Goal: Information Seeking & Learning: Find specific fact

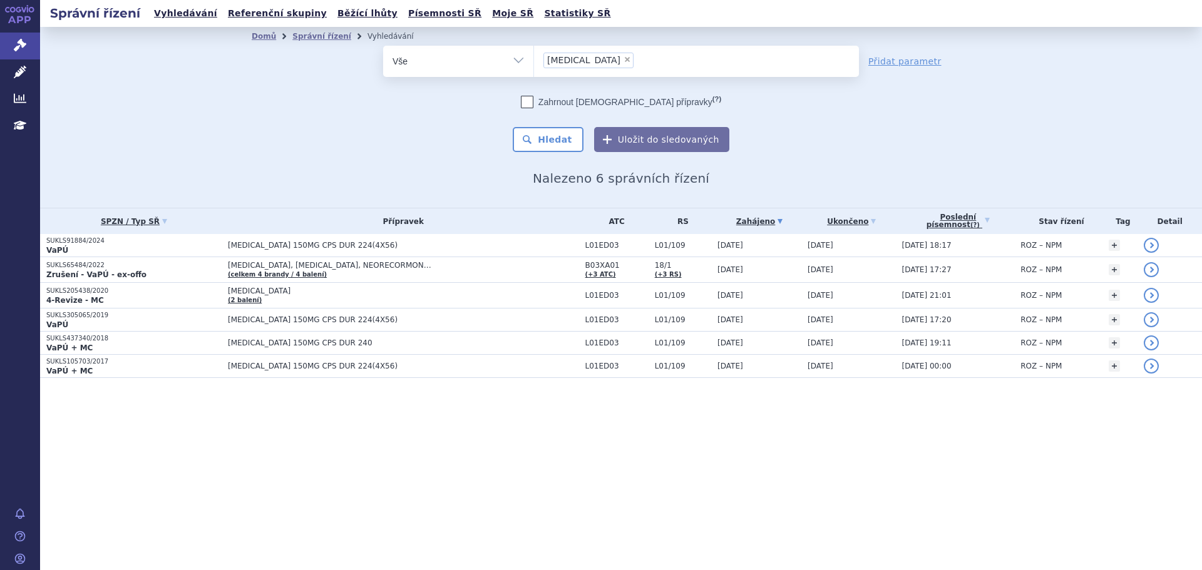
click at [624, 61] on span "×" at bounding box center [628, 60] width 8 height 8
click at [534, 61] on select "alecensa" at bounding box center [533, 60] width 1 height 31
select select
type input "fru"
type input "fruza"
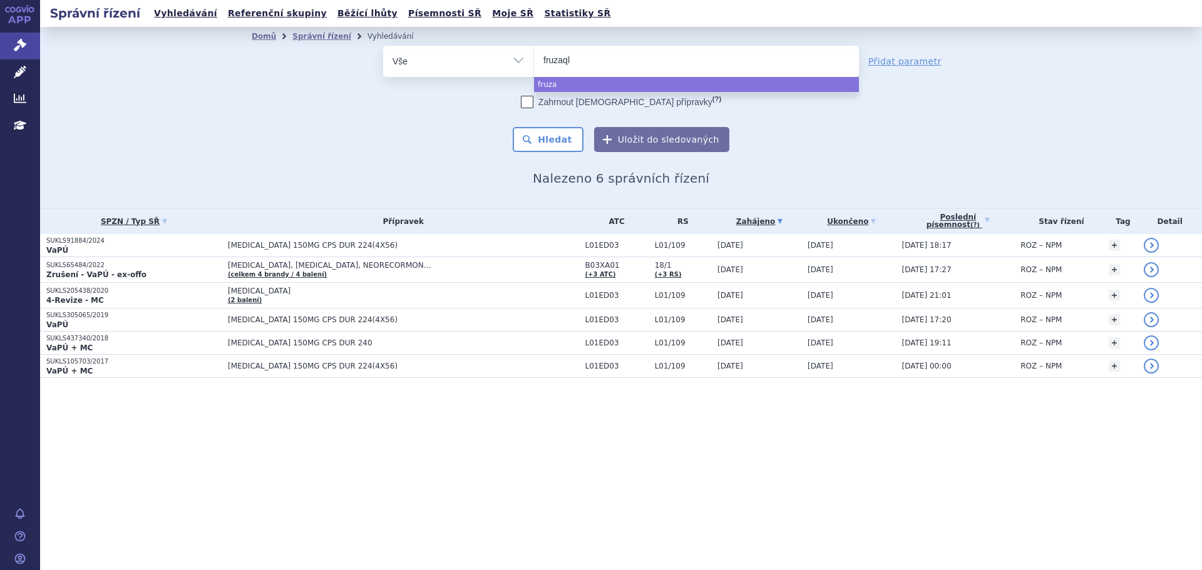
type input "fruzaqla"
select select "fruzaqla"
click at [525, 136] on button "Hledat" at bounding box center [548, 139] width 71 height 25
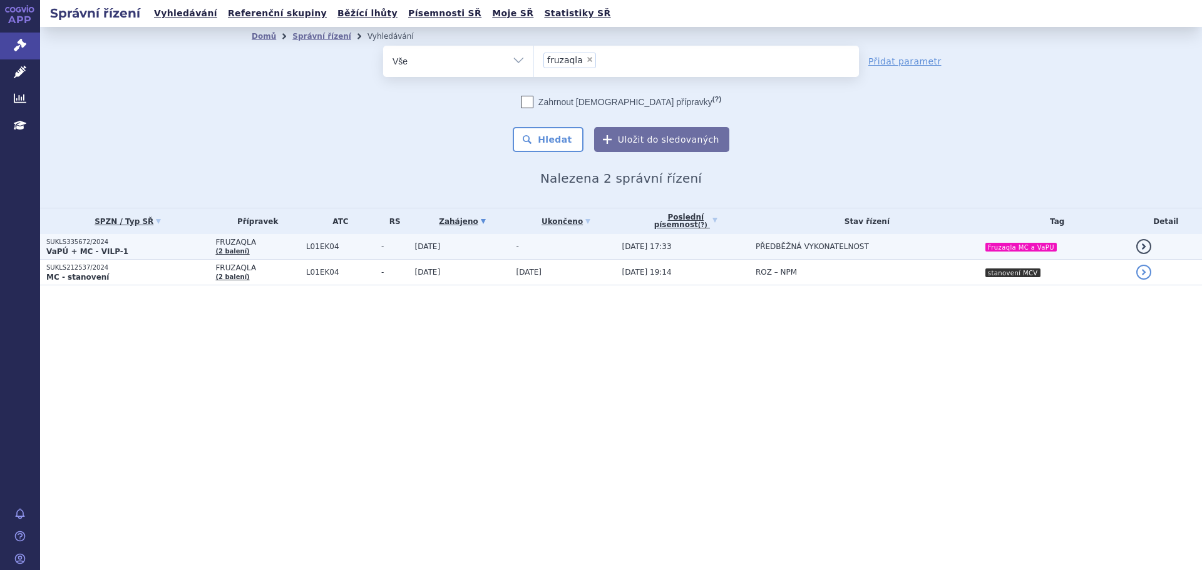
click at [130, 249] on p "VaPÚ + MC - VILP-1" at bounding box center [127, 252] width 163 height 10
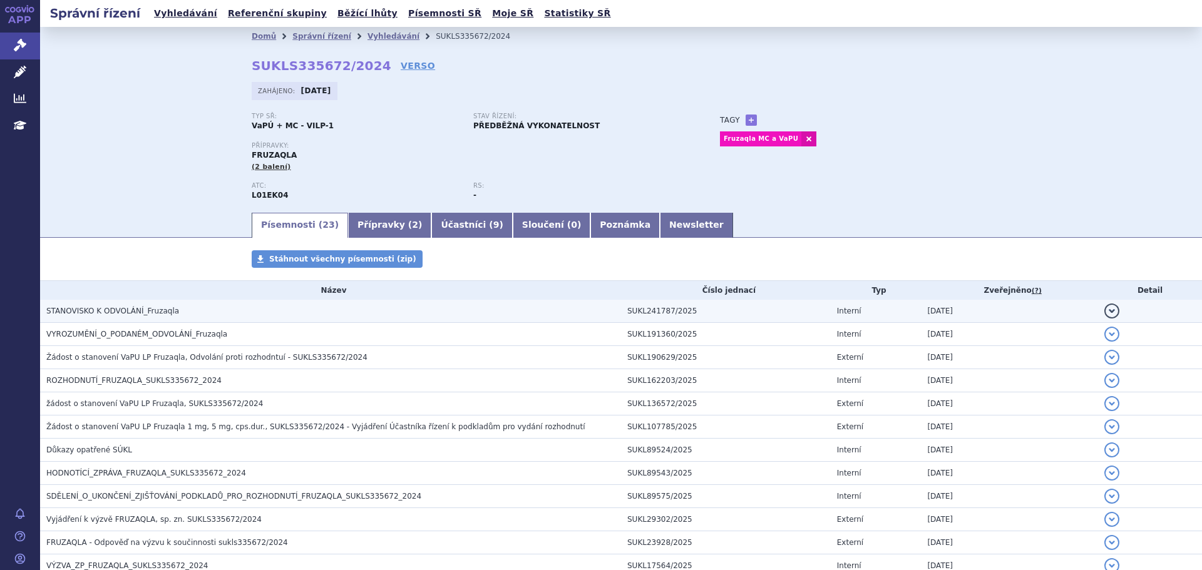
click at [175, 314] on h3 "STANOVISKO K ODVOLÁNÍ_Fruzaqla" at bounding box center [333, 311] width 575 height 13
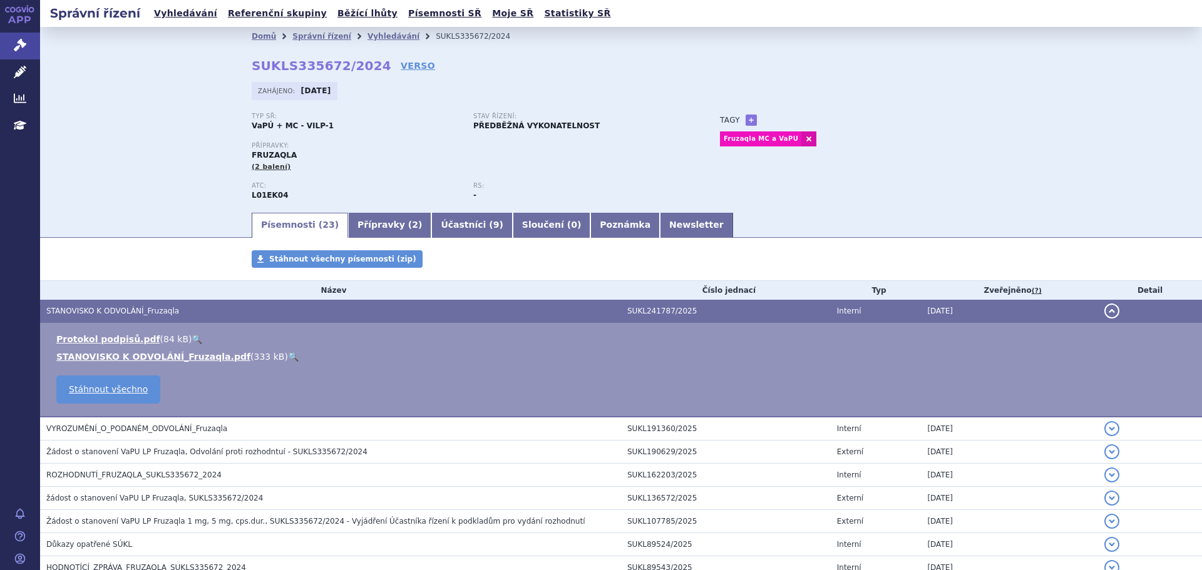
click at [288, 355] on link "🔍" at bounding box center [293, 357] width 11 height 10
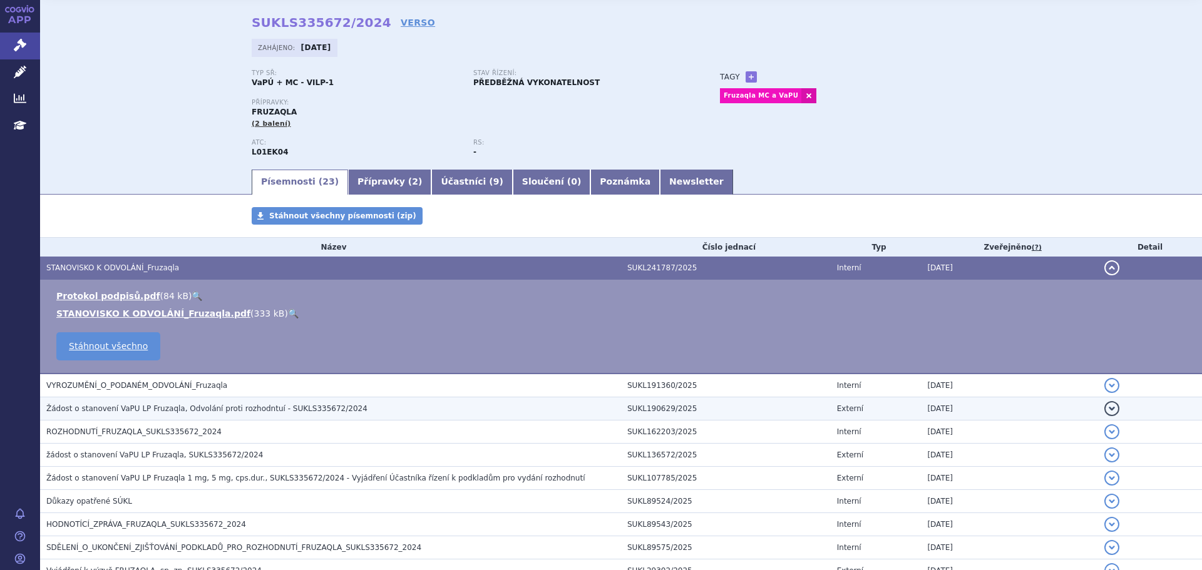
scroll to position [63, 0]
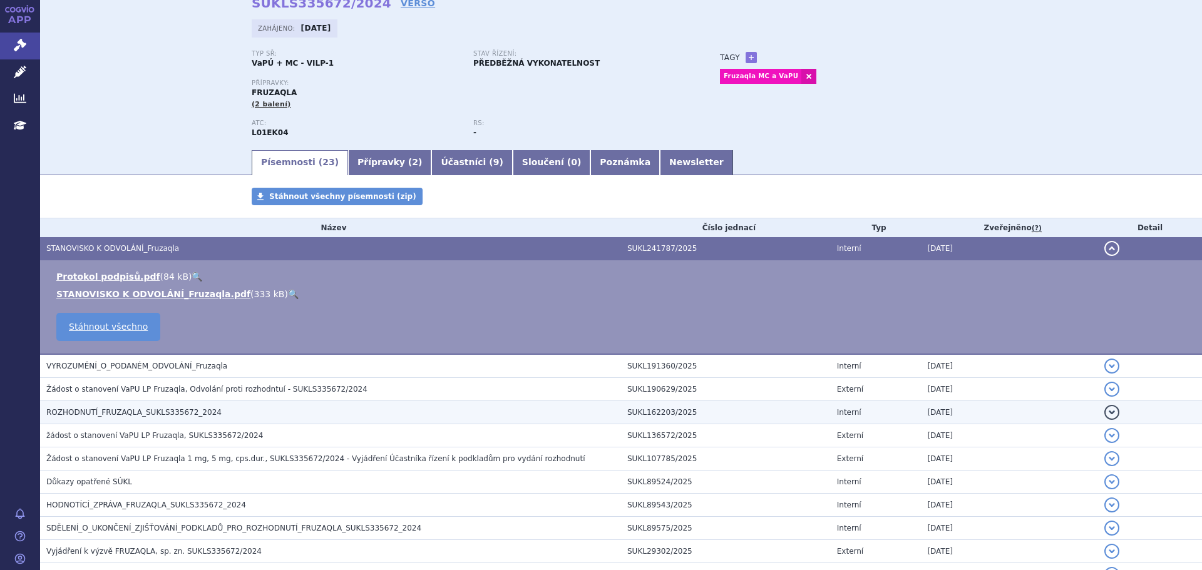
click at [178, 416] on span "ROZHODNUTÍ_FRUZAQLA_SUKLS335672_2024" at bounding box center [133, 412] width 175 height 9
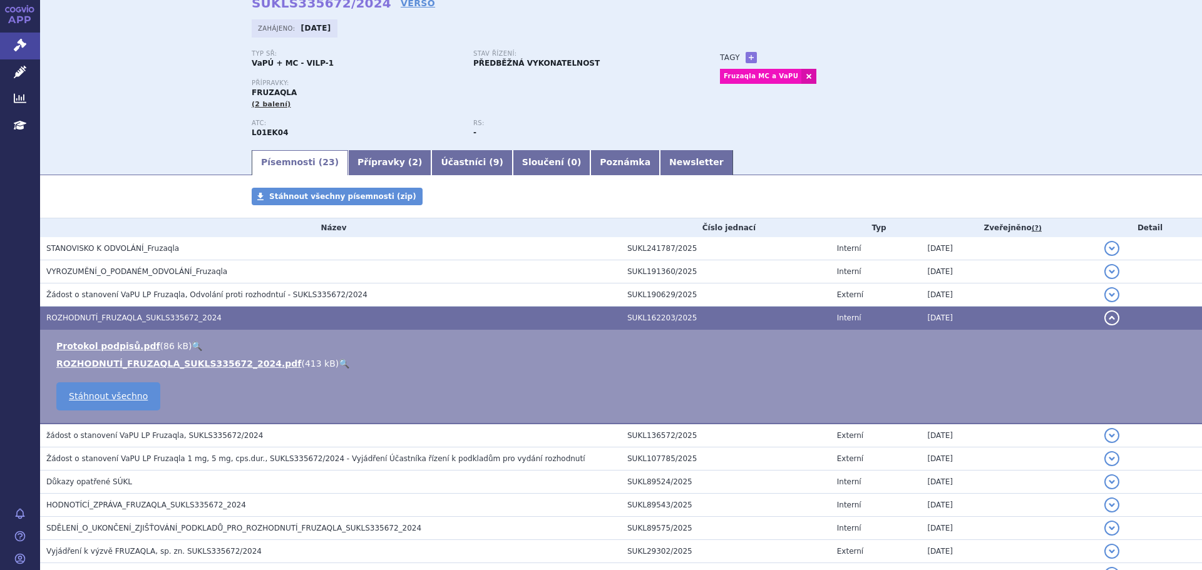
click at [339, 364] on link "🔍" at bounding box center [344, 364] width 11 height 10
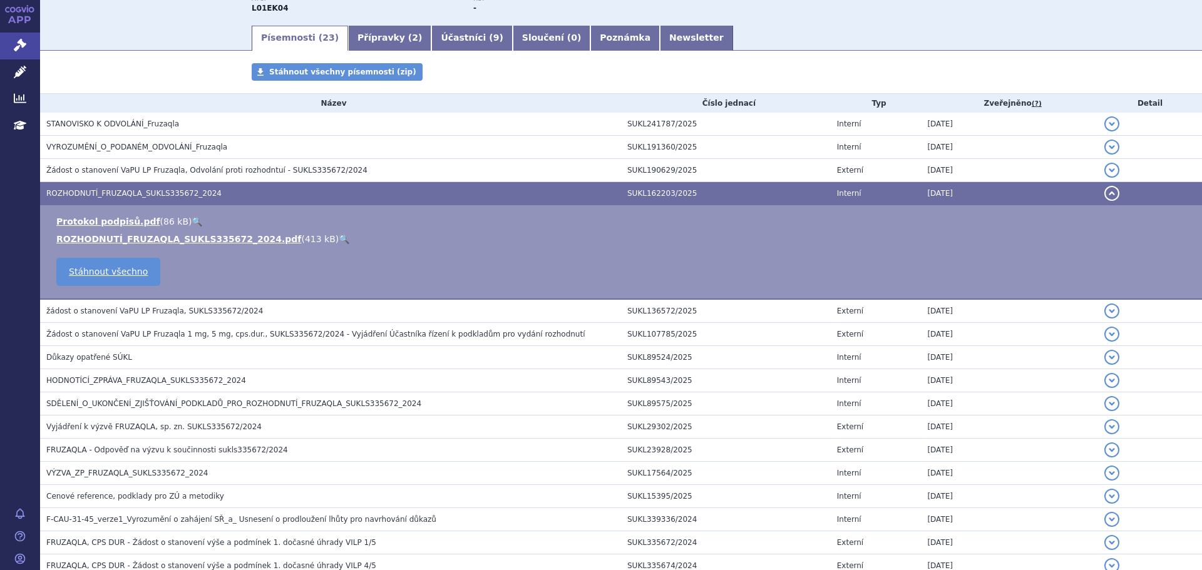
scroll to position [188, 0]
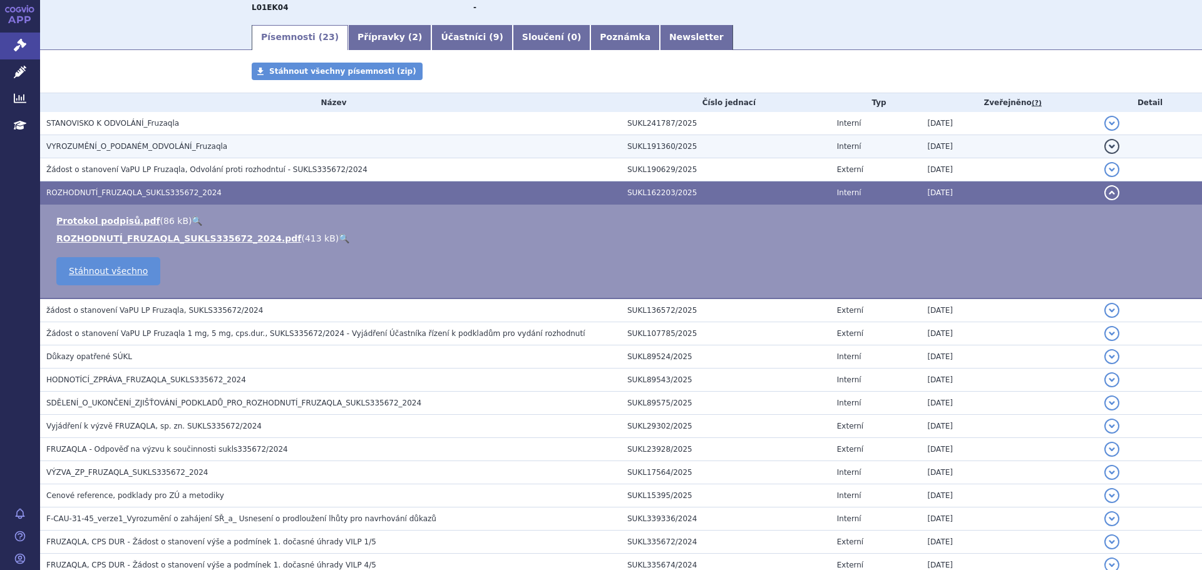
click at [143, 137] on td "VYROZUMĚNÍ_O_PODANÉM_ODVOLÁNÍ_Fruzaqla" at bounding box center [330, 146] width 581 height 23
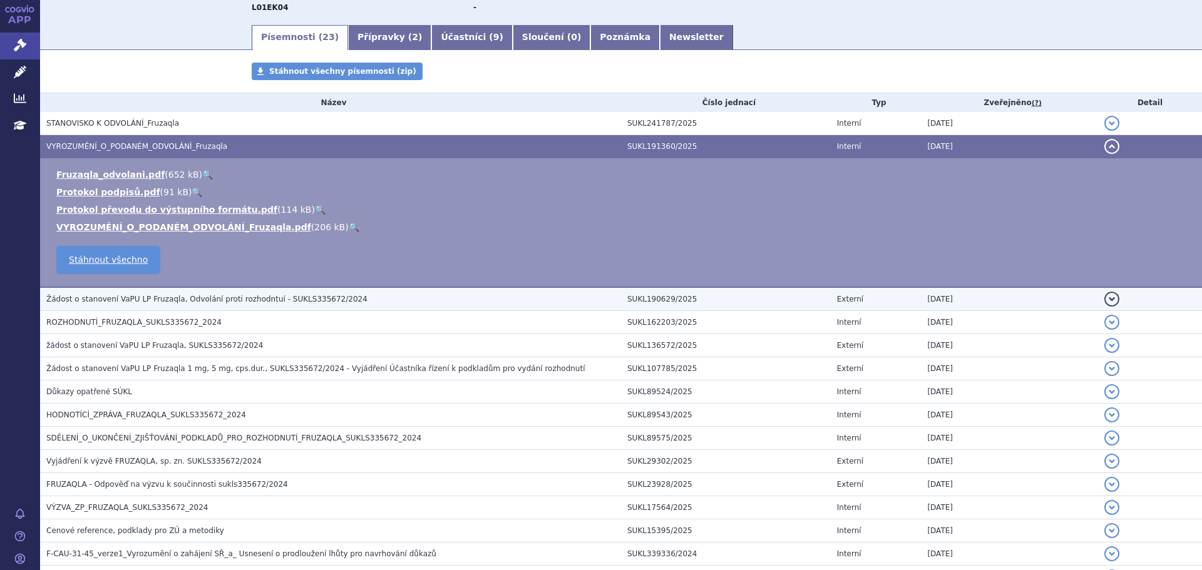
click at [207, 300] on span "Žádost o stanovení VaPU LP Fruzaqla, Odvolání proti rozhodntuí - SUKLS335672/20…" at bounding box center [206, 299] width 321 height 9
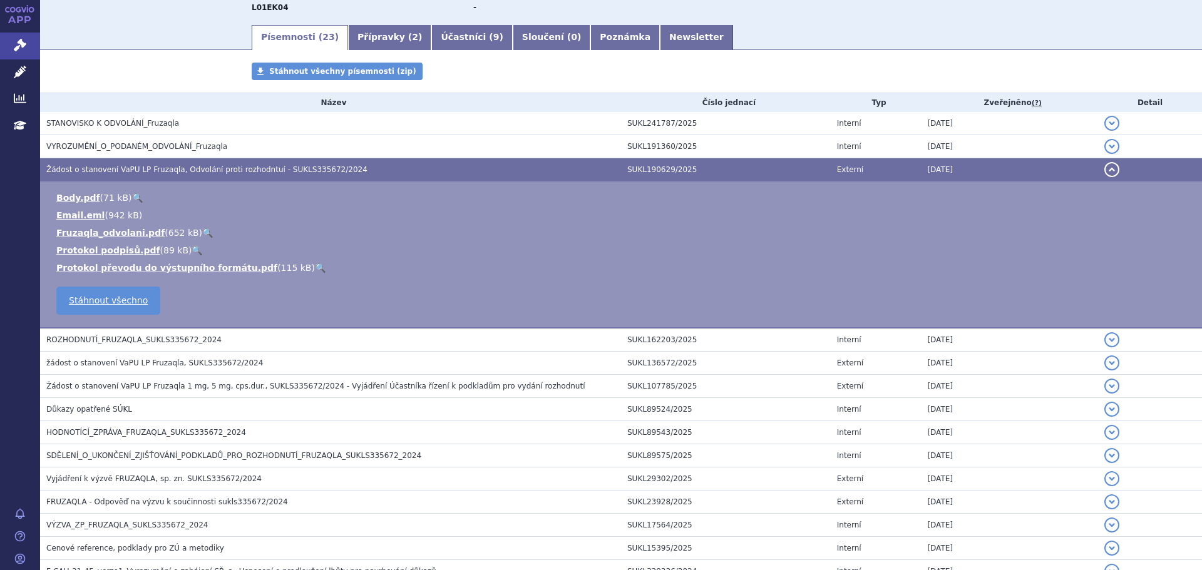
click at [202, 231] on link "🔍" at bounding box center [207, 233] width 11 height 10
